Goal: Transaction & Acquisition: Purchase product/service

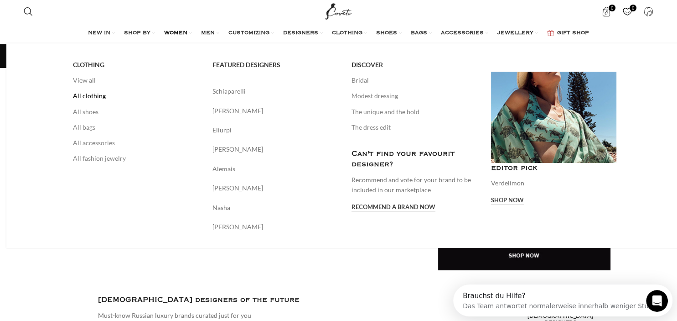
click at [87, 94] on link "All clothing" at bounding box center [136, 96] width 126 height 16
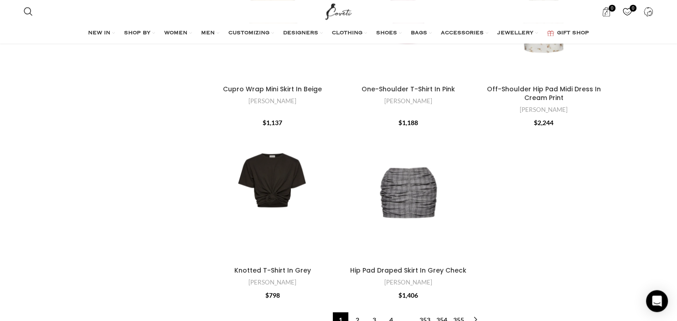
scroll to position [3099, 0]
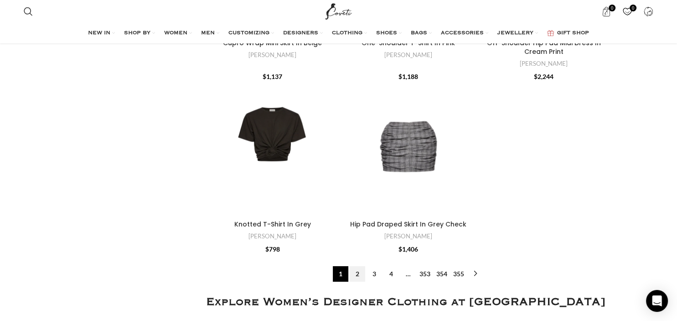
click at [359, 266] on link "2" at bounding box center [358, 274] width 16 height 16
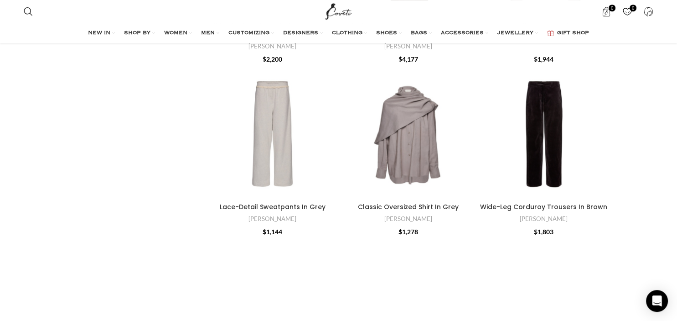
scroll to position [680, 0]
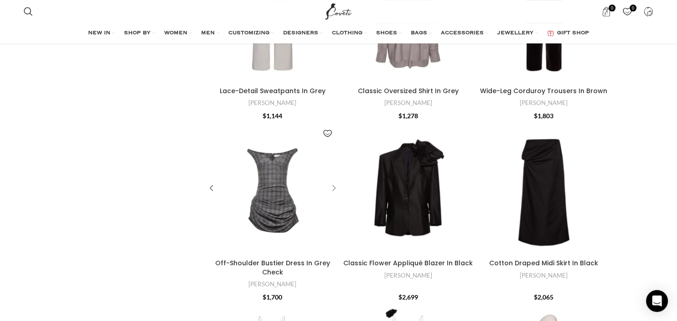
click at [329, 188] on div "Off-Shoulder Bustier Dress In Grey Check" at bounding box center [333, 189] width 14 height 14
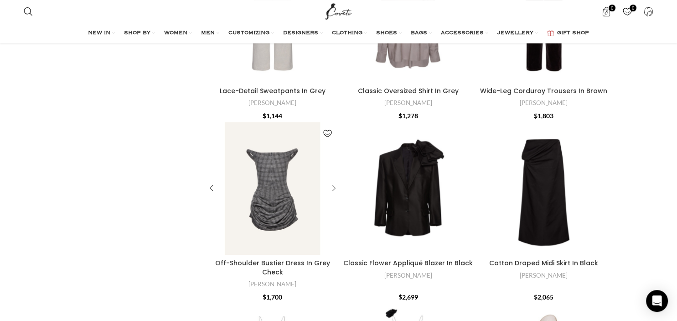
click at [333, 187] on div "Off-Shoulder Bustier Dress In Grey Check" at bounding box center [333, 189] width 14 height 14
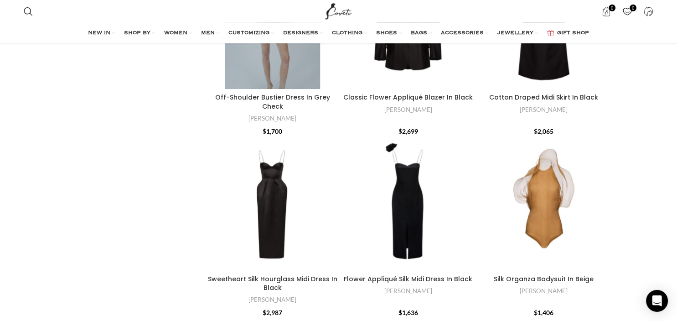
scroll to position [887, 0]
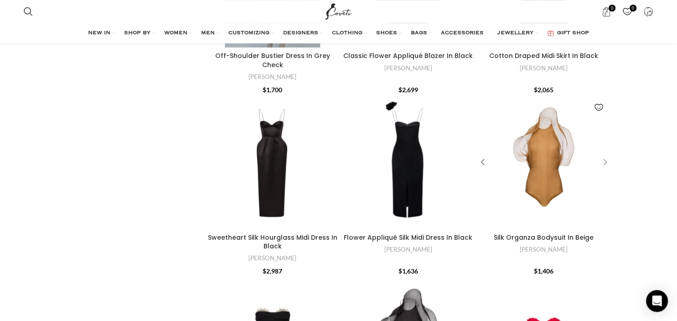
click at [602, 156] on div "Silk Organza Bodysuit In Beige" at bounding box center [604, 163] width 14 height 14
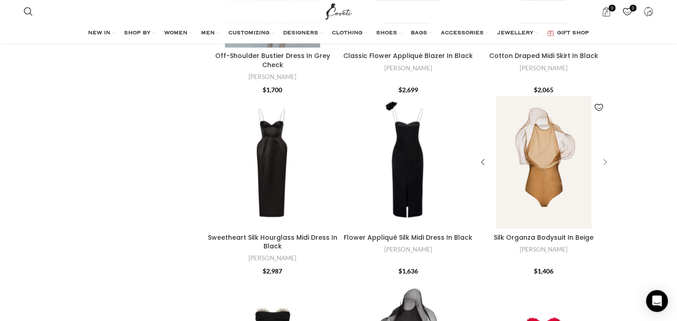
click at [603, 156] on div "Silk Organza Bodysuit In Beige" at bounding box center [604, 163] width 14 height 14
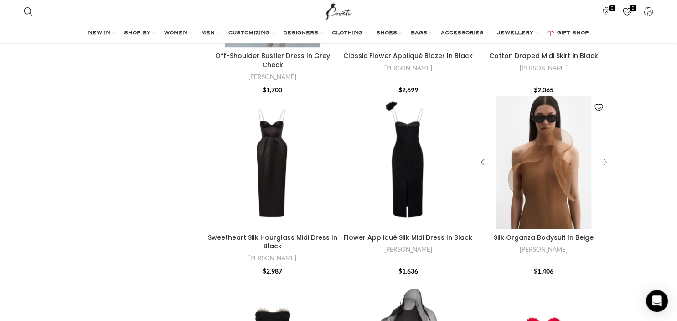
click at [603, 156] on div "Silk Organza Bodysuit In Beige" at bounding box center [604, 163] width 14 height 14
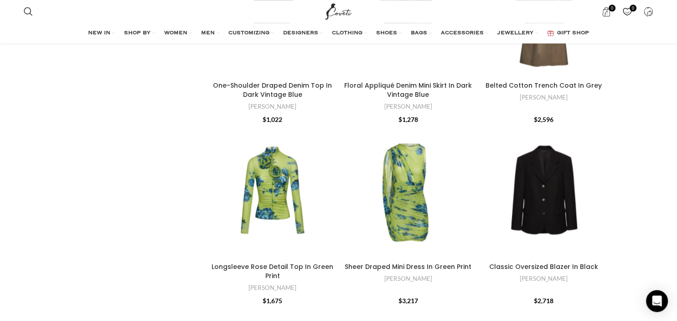
scroll to position [1981, 0]
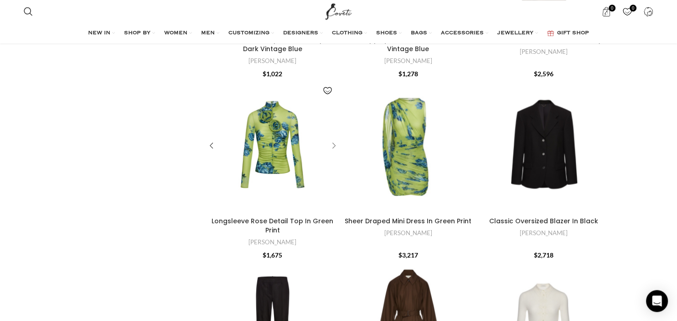
click at [334, 139] on div "Longsleeve Rose Detail Top In Green Print" at bounding box center [333, 146] width 14 height 14
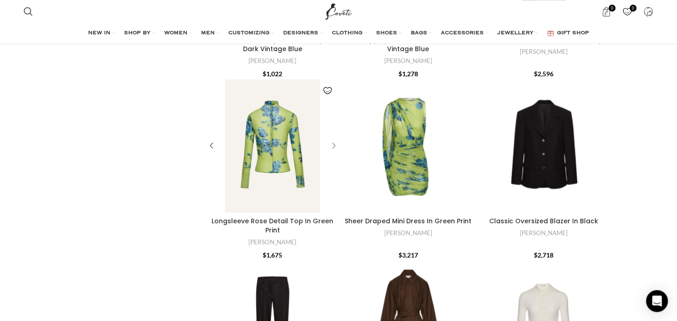
click at [335, 139] on div "Longsleeve Rose Detail Top In Green Print" at bounding box center [333, 146] width 14 height 14
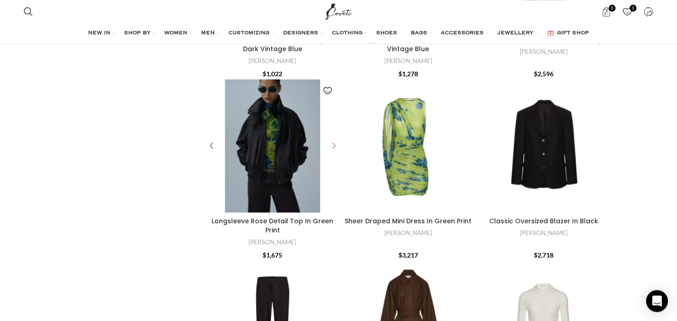
click at [335, 139] on div "Longsleeve Rose Detail Top In Green Print" at bounding box center [333, 146] width 14 height 14
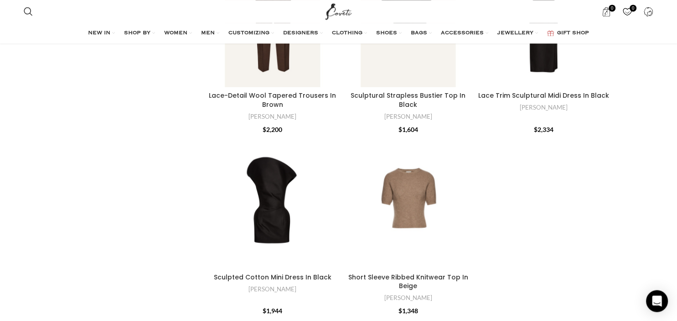
scroll to position [2864, 0]
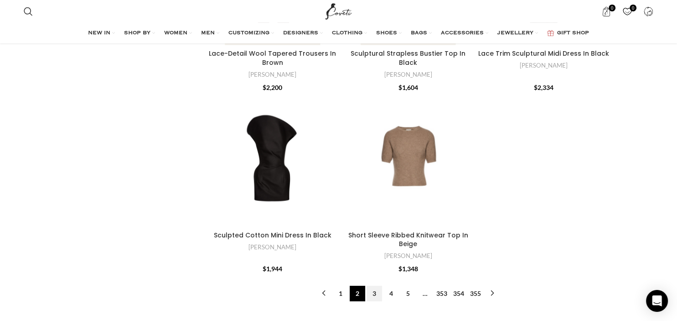
click at [375, 286] on link "3" at bounding box center [375, 294] width 16 height 16
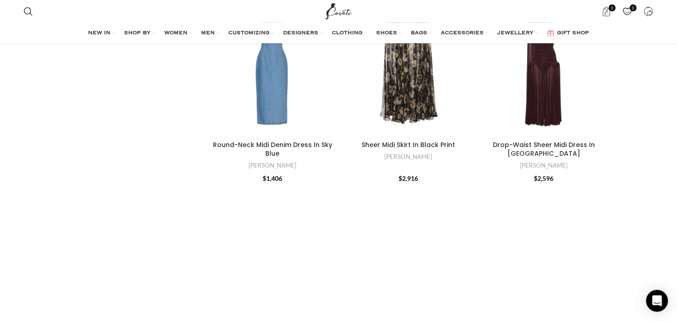
scroll to position [348, 0]
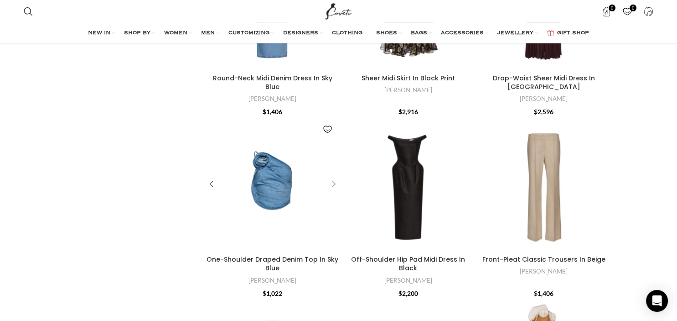
click at [331, 184] on div "One-Shoulder Draped Denim Top In Sky Blue" at bounding box center [333, 184] width 14 height 14
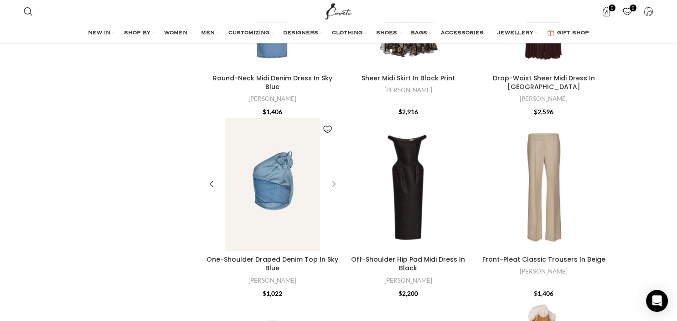
click at [333, 183] on div "One-Shoulder Draped Denim Top In Sky Blue" at bounding box center [333, 184] width 14 height 14
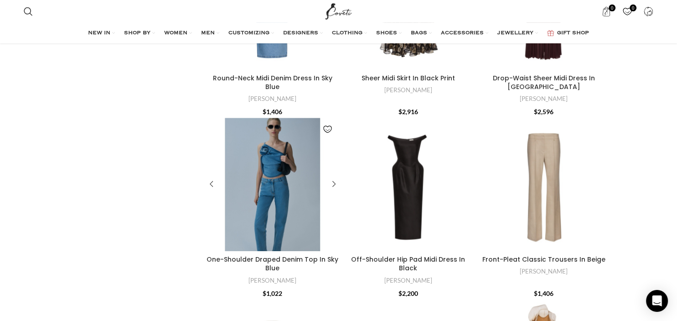
click at [305, 198] on div "One-Shoulder Draped Denim Top In Sky Blue" at bounding box center [317, 184] width 44 height 133
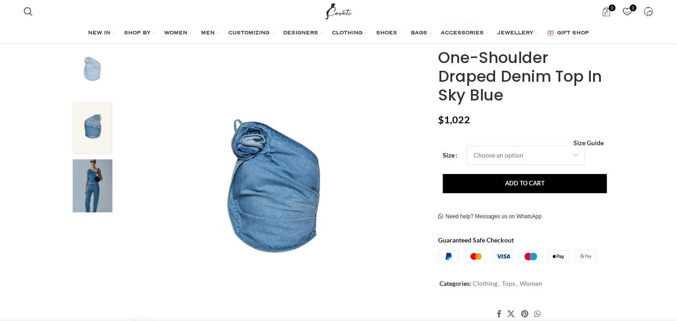
scroll to position [211, 0]
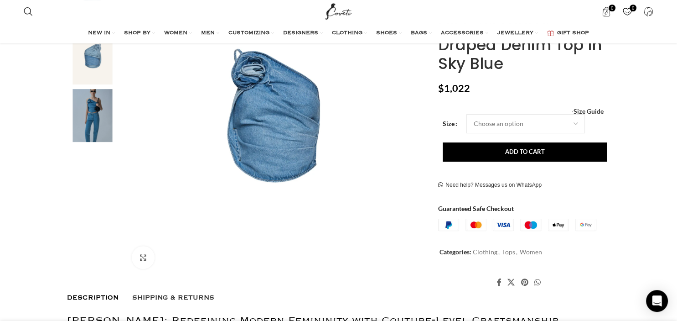
click at [101, 123] on img "3 / 3" at bounding box center [93, 115] width 56 height 53
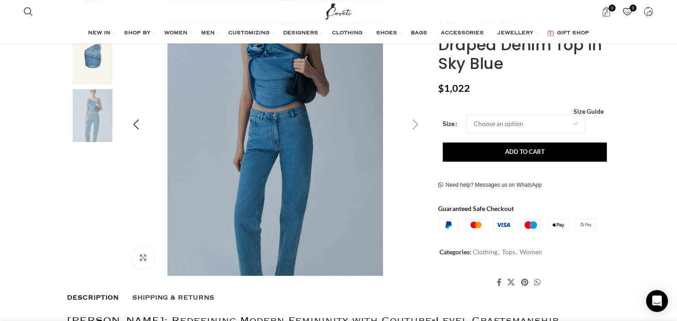
click at [300, 125] on img "3 / 3" at bounding box center [276, 124] width 302 height 302
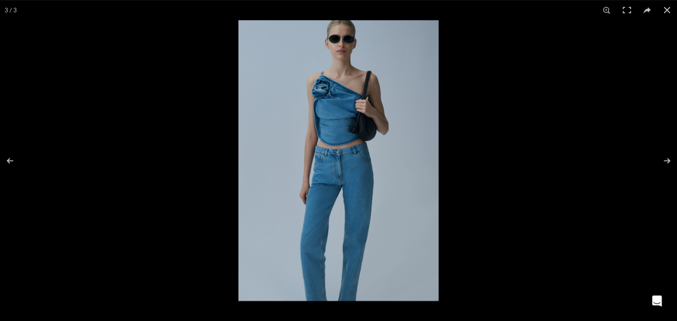
click at [325, 137] on img at bounding box center [339, 160] width 200 height 280
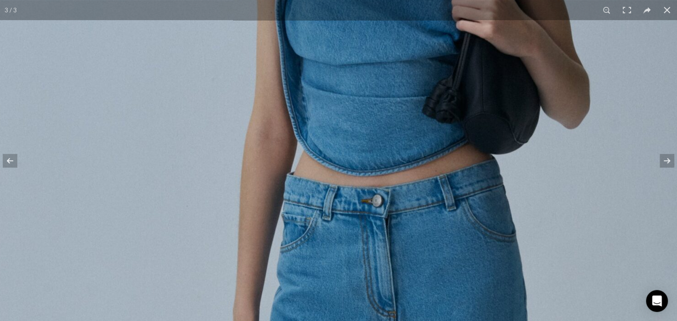
click at [325, 137] on img at bounding box center [381, 236] width 834 height 1168
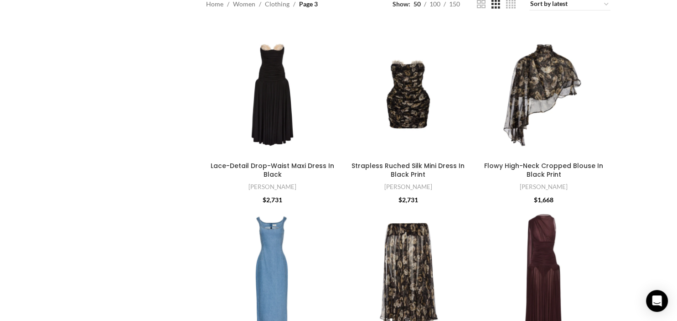
scroll to position [348, 0]
click at [602, 90] on div "Flowy High-Neck Cropped Blouse In Black Print" at bounding box center [604, 91] width 14 height 14
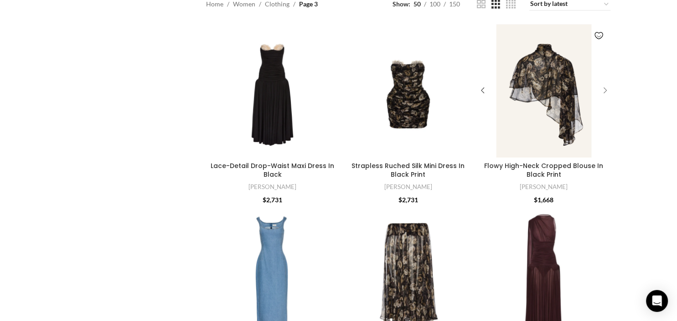
click at [605, 88] on div "Flowy High-Neck Cropped Blouse In Black Print" at bounding box center [604, 91] width 14 height 14
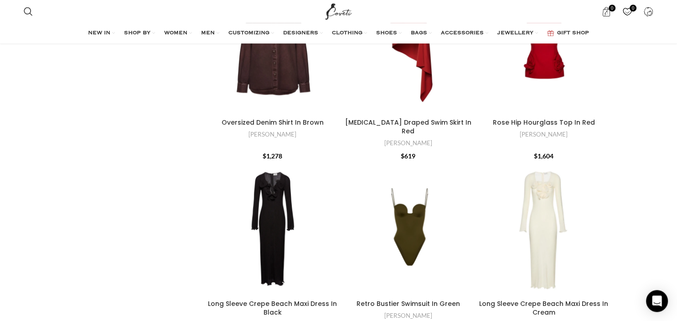
scroll to position [0, 0]
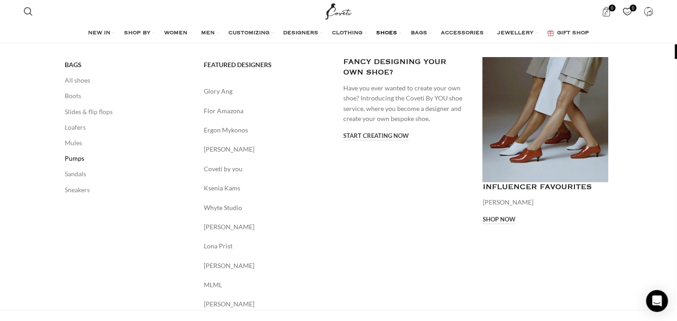
click at [81, 160] on link "Pumps" at bounding box center [128, 159] width 126 height 16
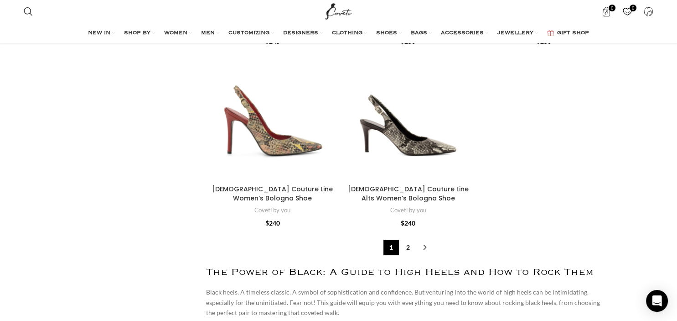
scroll to position [3380, 0]
